Goal: Task Accomplishment & Management: Use online tool/utility

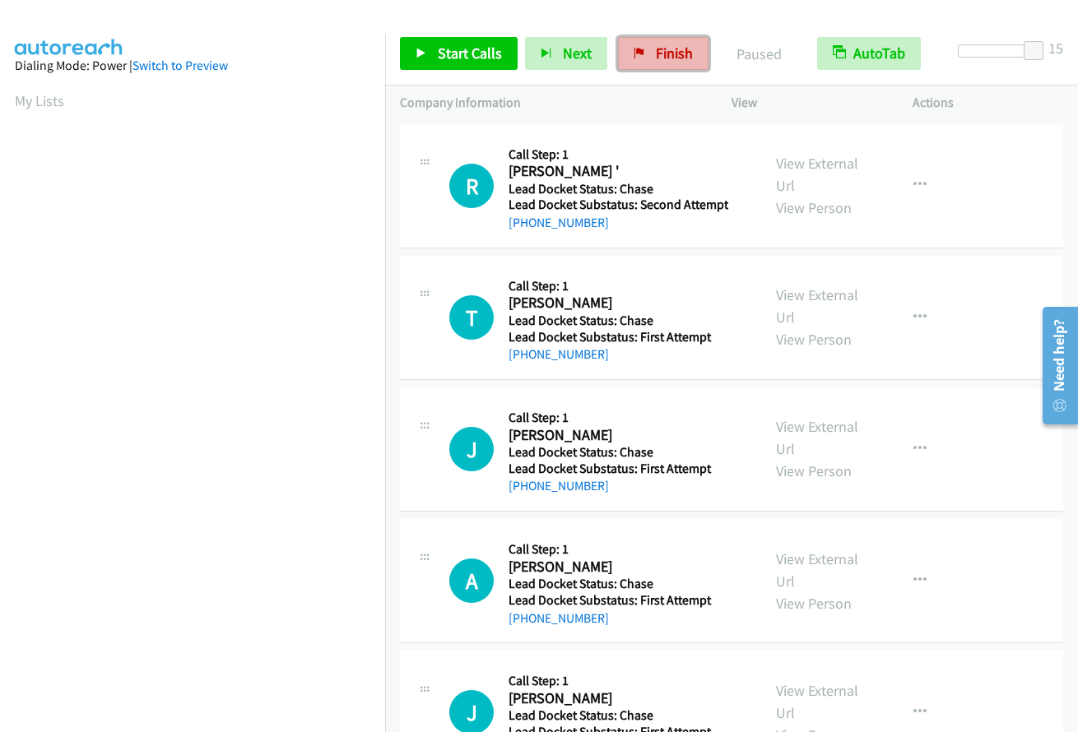
drag, startPoint x: 659, startPoint y: 56, endPoint x: 626, endPoint y: 61, distance: 33.3
click at [659, 56] on span "Finish" at bounding box center [674, 53] width 37 height 19
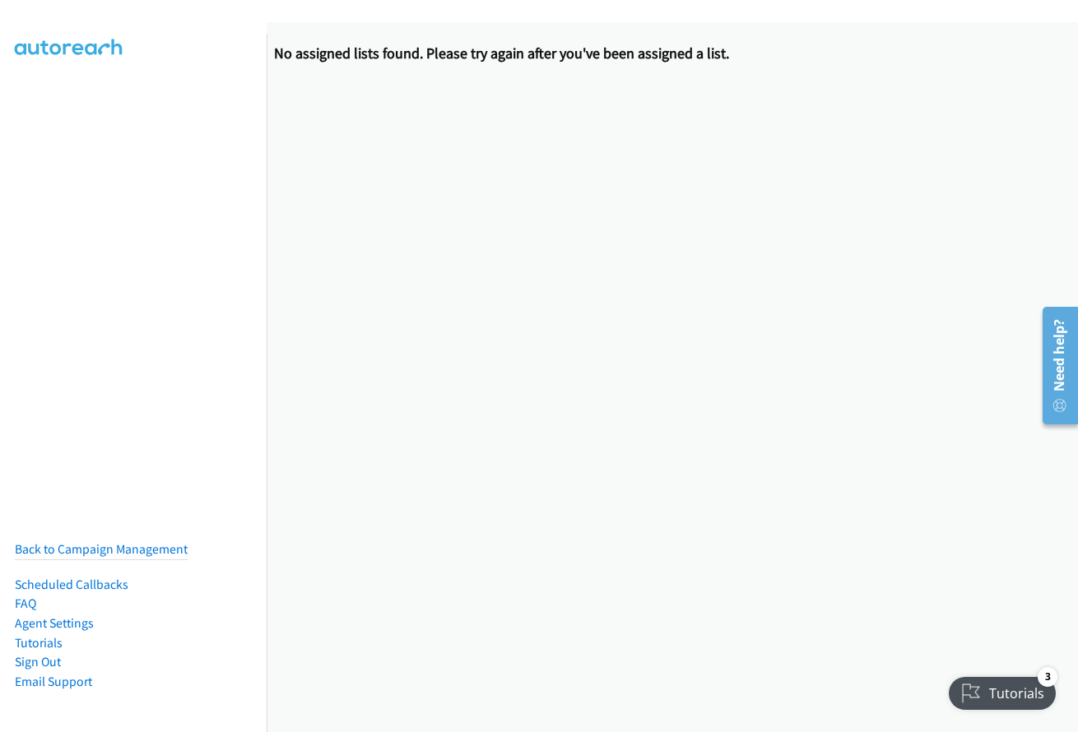
click at [8, 91] on nav "Back to Campaign Management Scheduled Callbacks FAQ Agent Settings Tutorials Si…" at bounding box center [133, 400] width 267 height 732
click at [5, 96] on nav "Back to Campaign Management Scheduled Callbacks FAQ Agent Settings Tutorials Si…" at bounding box center [133, 400] width 267 height 732
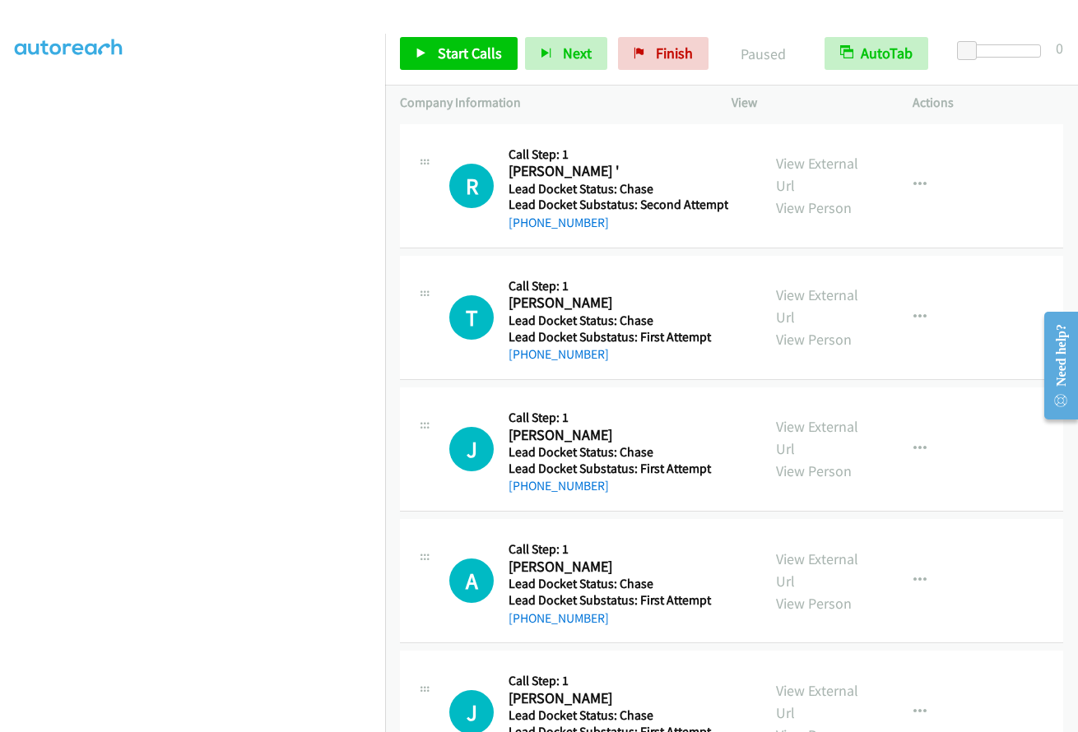
scroll to position [190, 0]
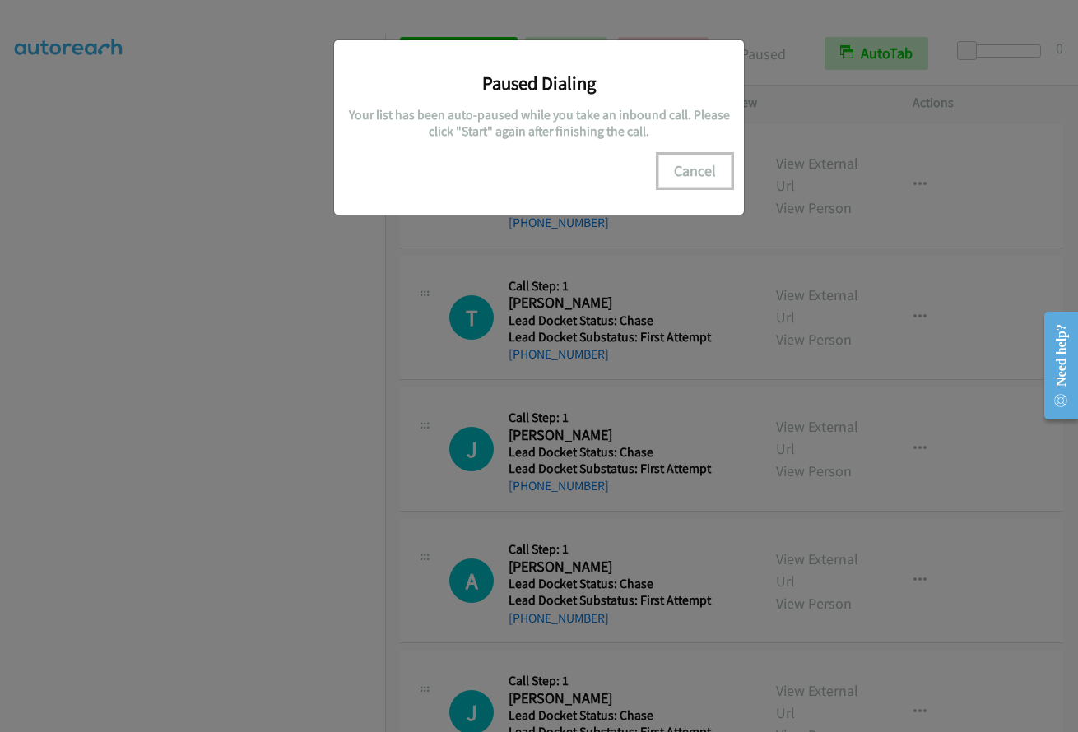
click at [700, 165] on button "Cancel" at bounding box center [694, 171] width 73 height 33
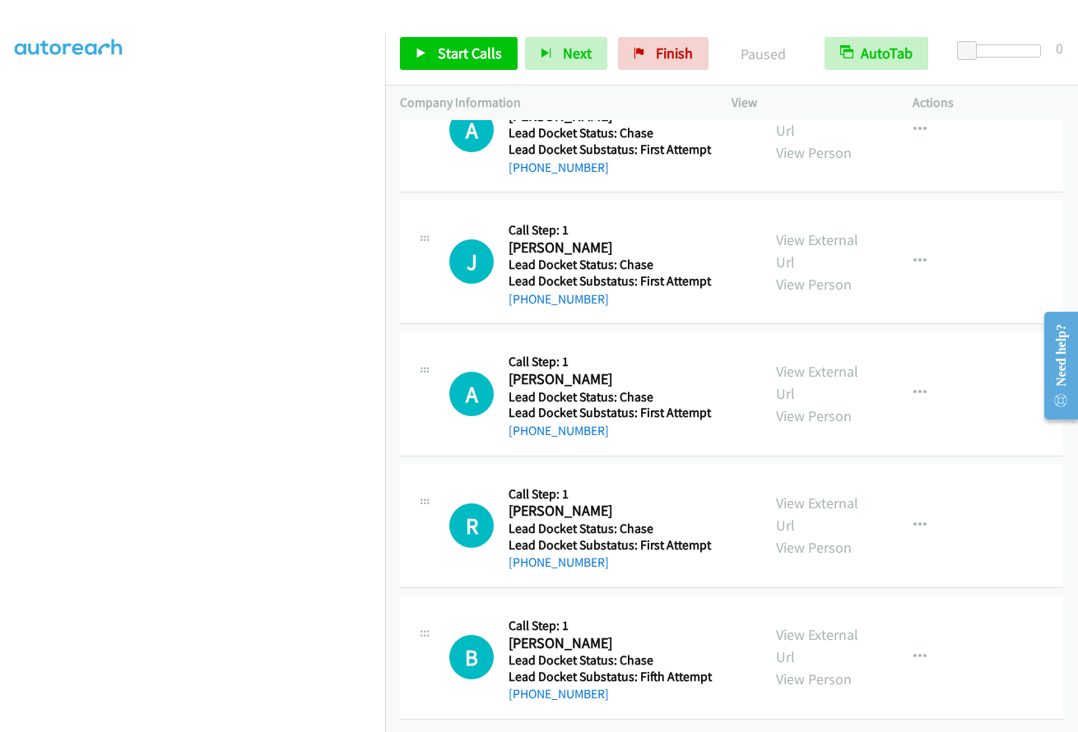
scroll to position [156, 0]
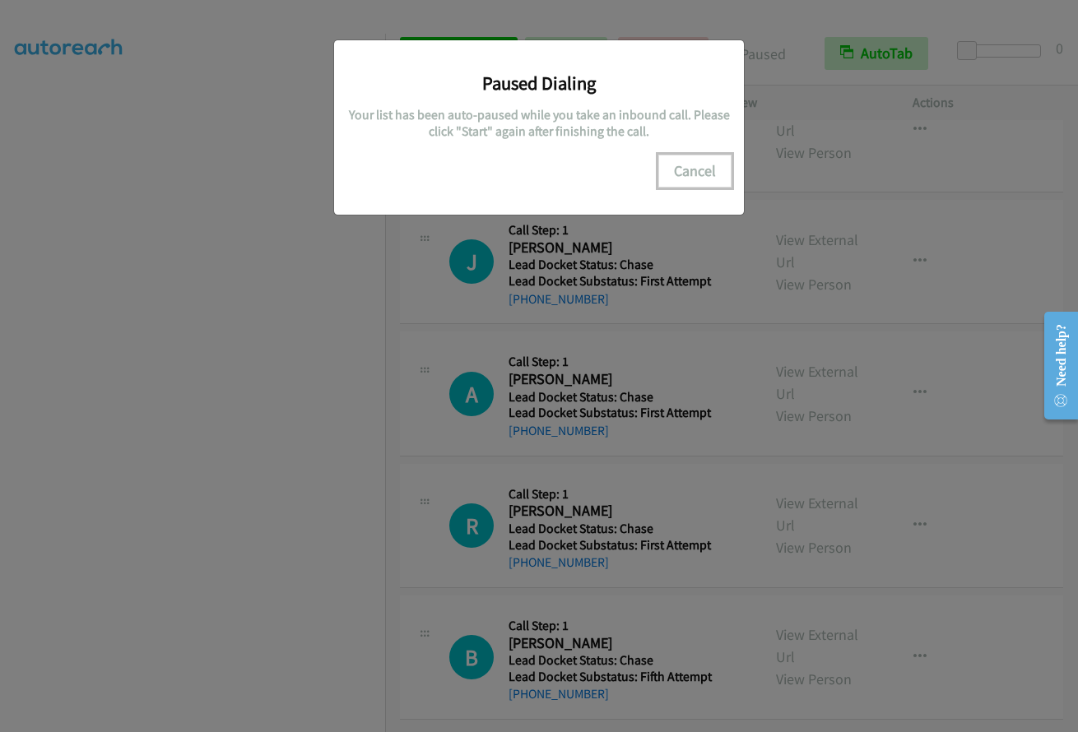
click at [690, 175] on button "Cancel" at bounding box center [694, 171] width 73 height 33
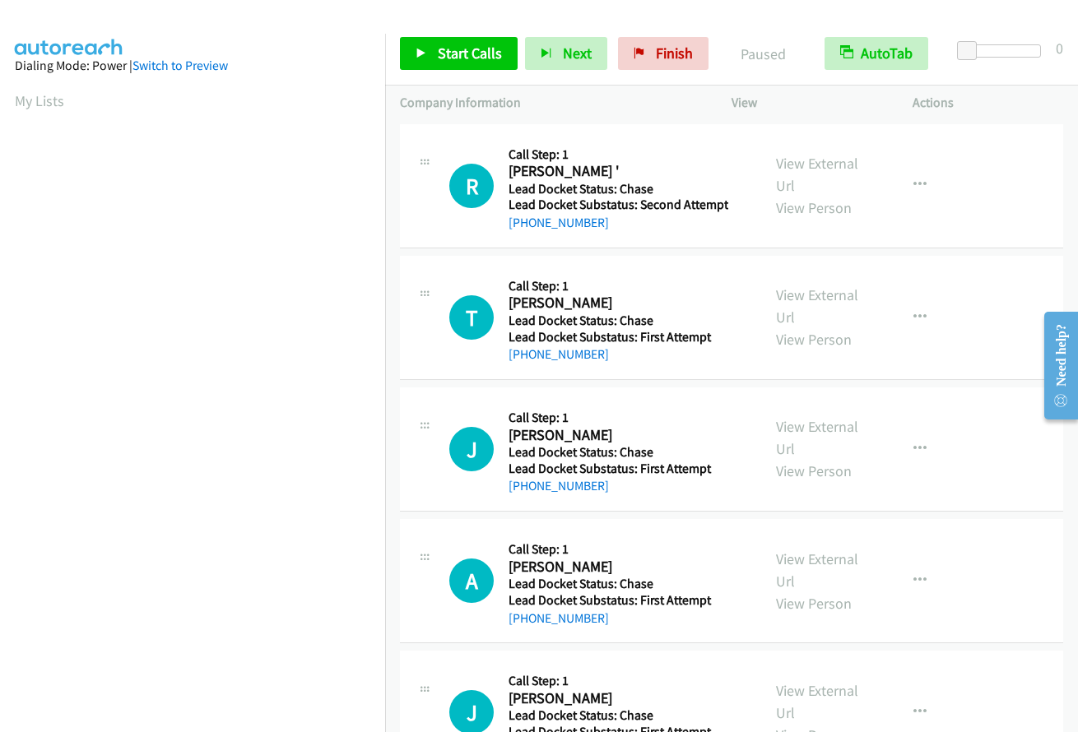
scroll to position [191, 0]
